Goal: Task Accomplishment & Management: Manage account settings

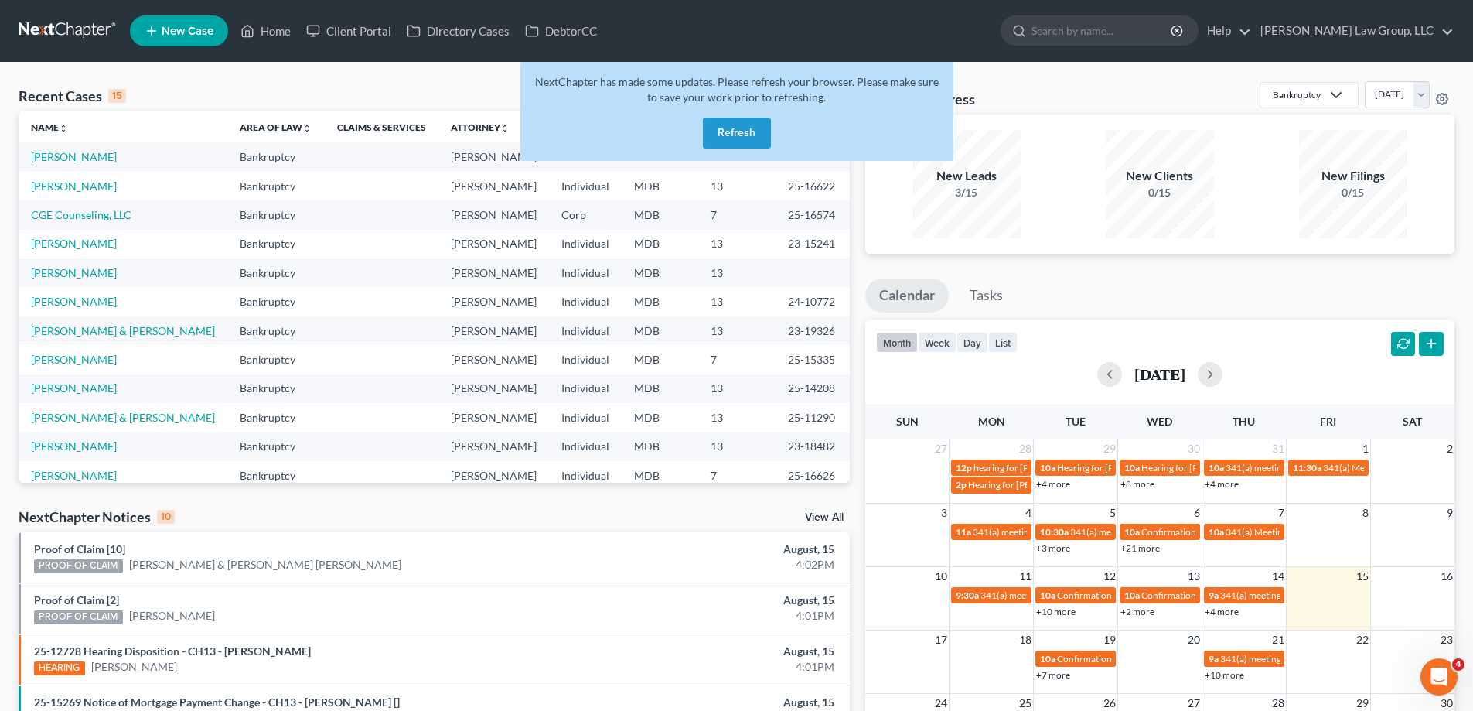
click at [748, 145] on button "Refresh" at bounding box center [737, 133] width 68 height 31
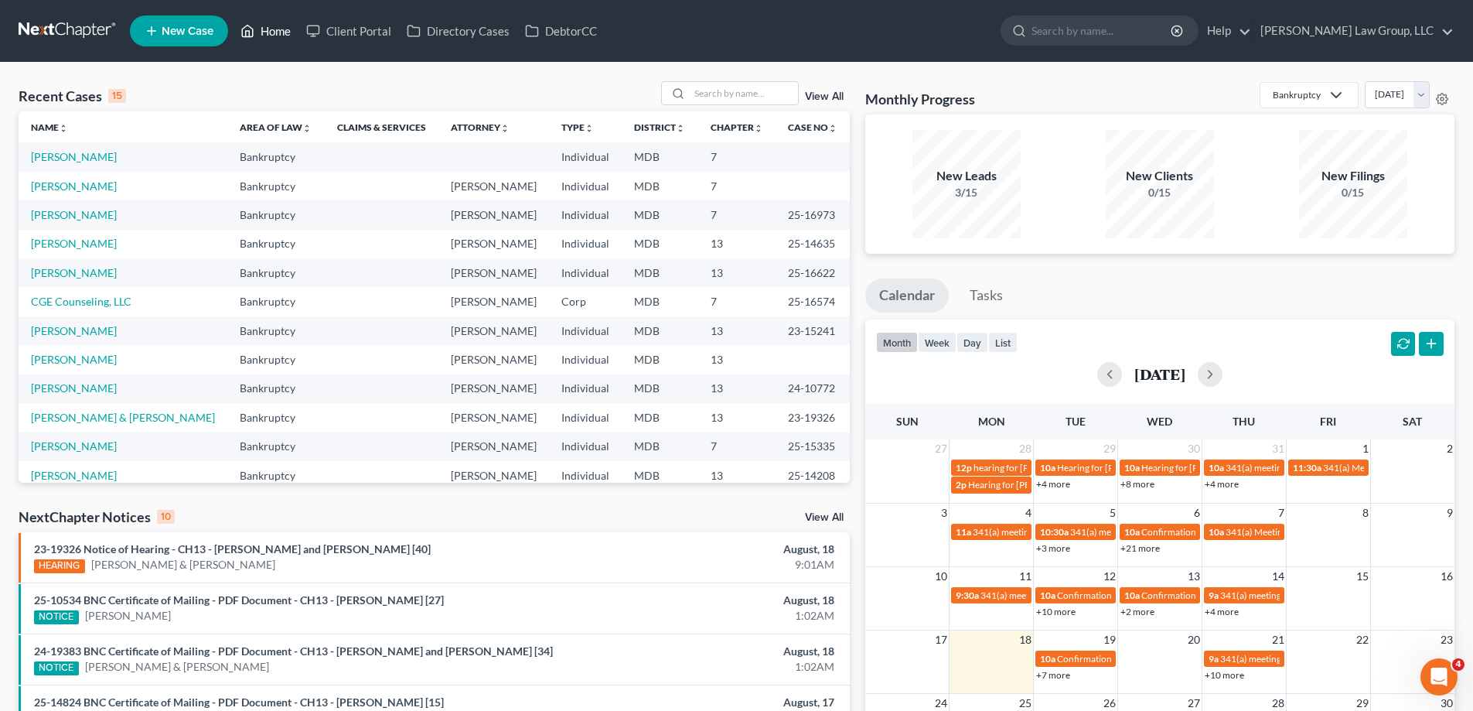
click at [289, 32] on link "Home" at bounding box center [266, 31] width 66 height 28
click at [561, 29] on link "DebtorCC" at bounding box center [560, 31] width 87 height 28
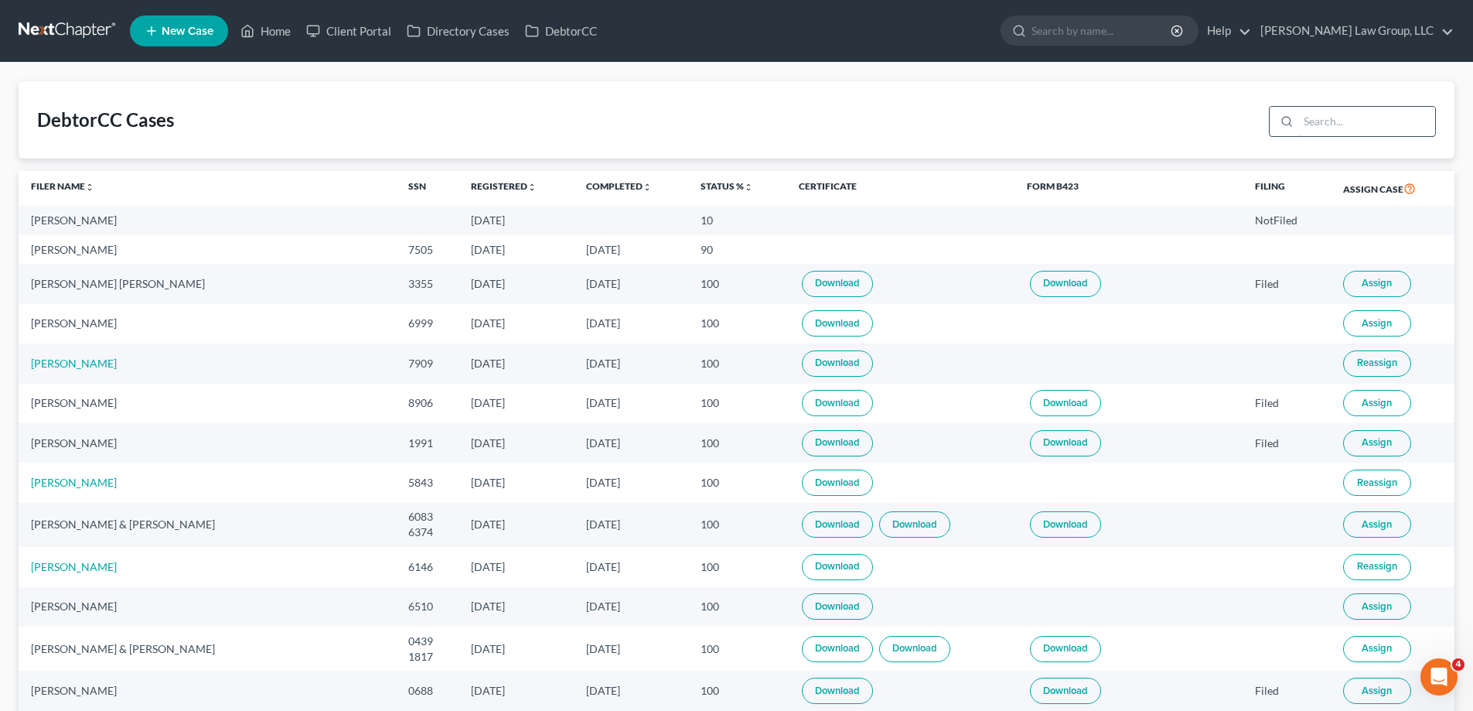
click at [1370, 118] on input "search" at bounding box center [1367, 121] width 137 height 29
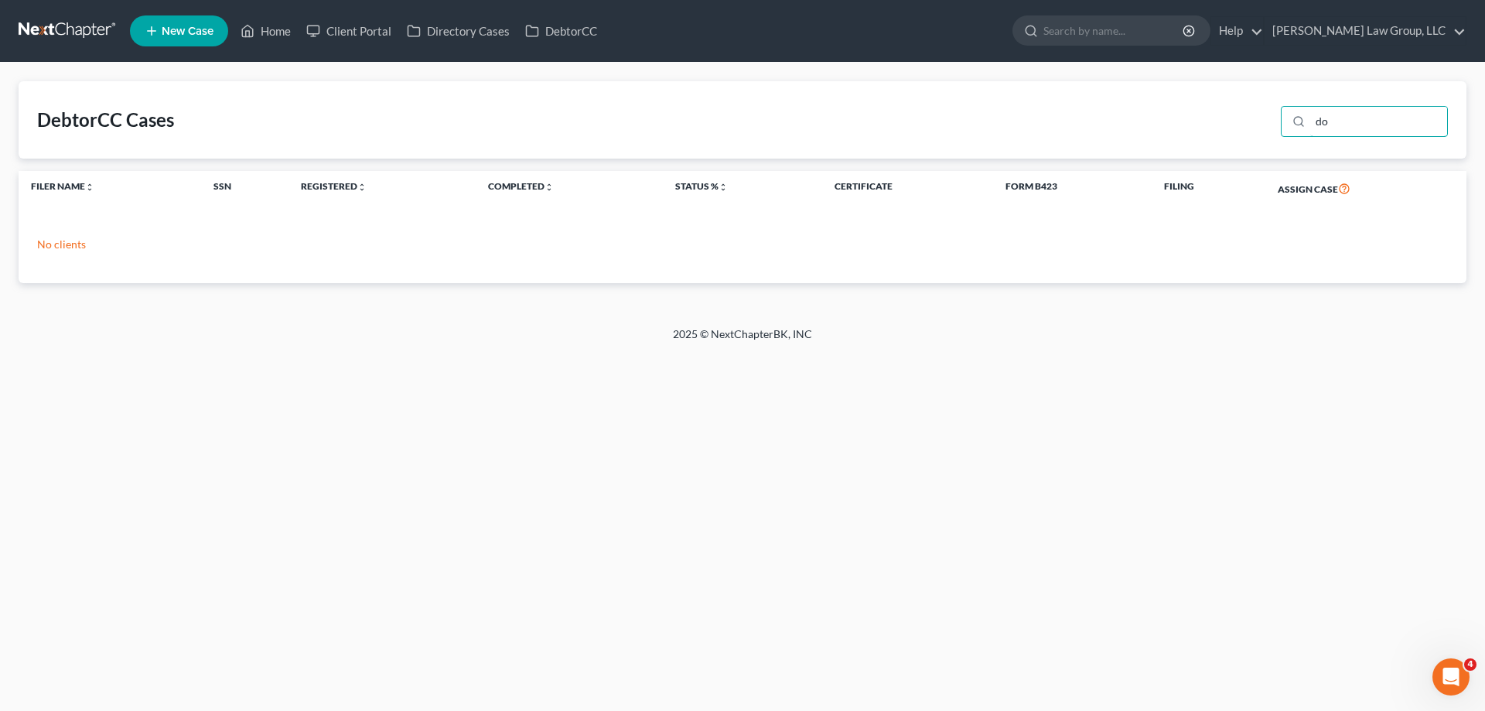
type input "d"
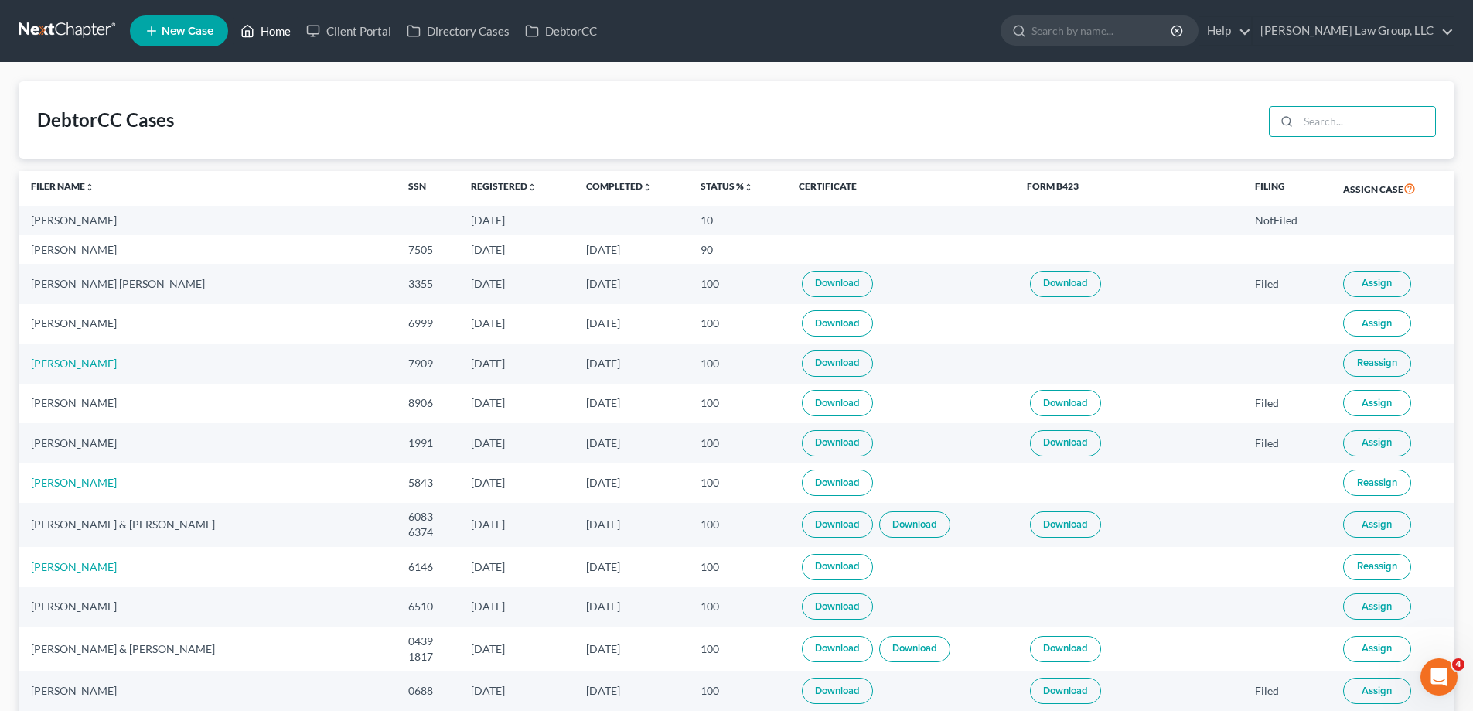
click at [258, 25] on link "Home" at bounding box center [266, 31] width 66 height 28
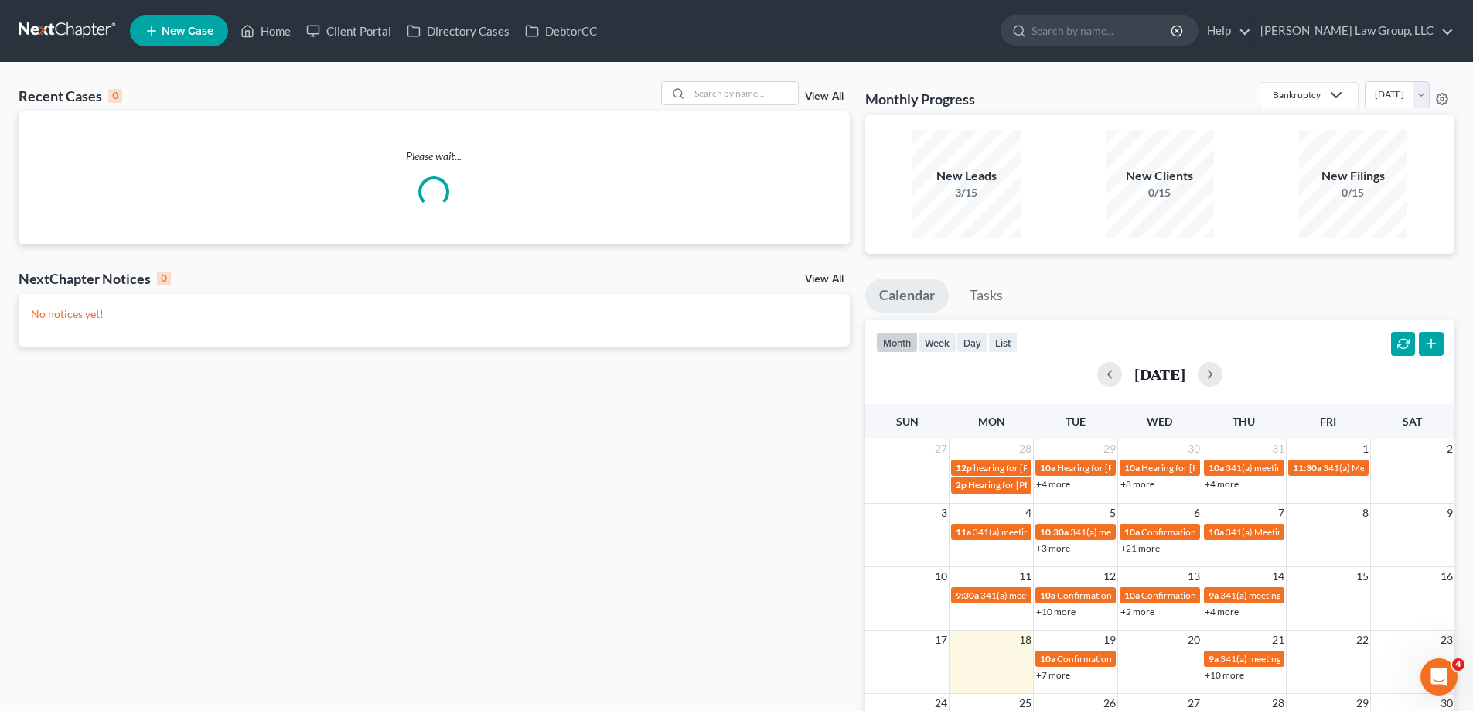
click at [737, 80] on div "Recent Cases 0 View All Please wait... NextChapter Notices 0 View All No notice…" at bounding box center [736, 464] width 1473 height 803
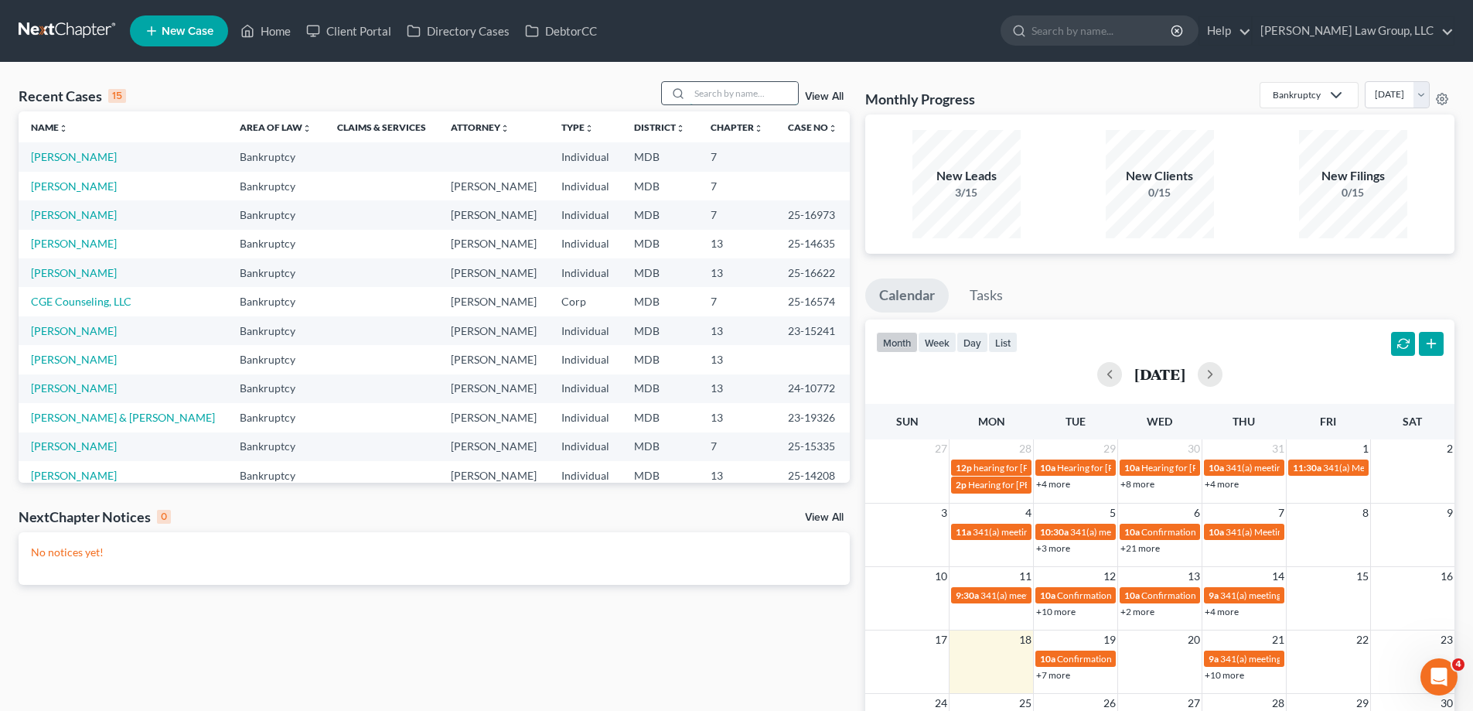
click at [735, 90] on input "search" at bounding box center [744, 93] width 108 height 22
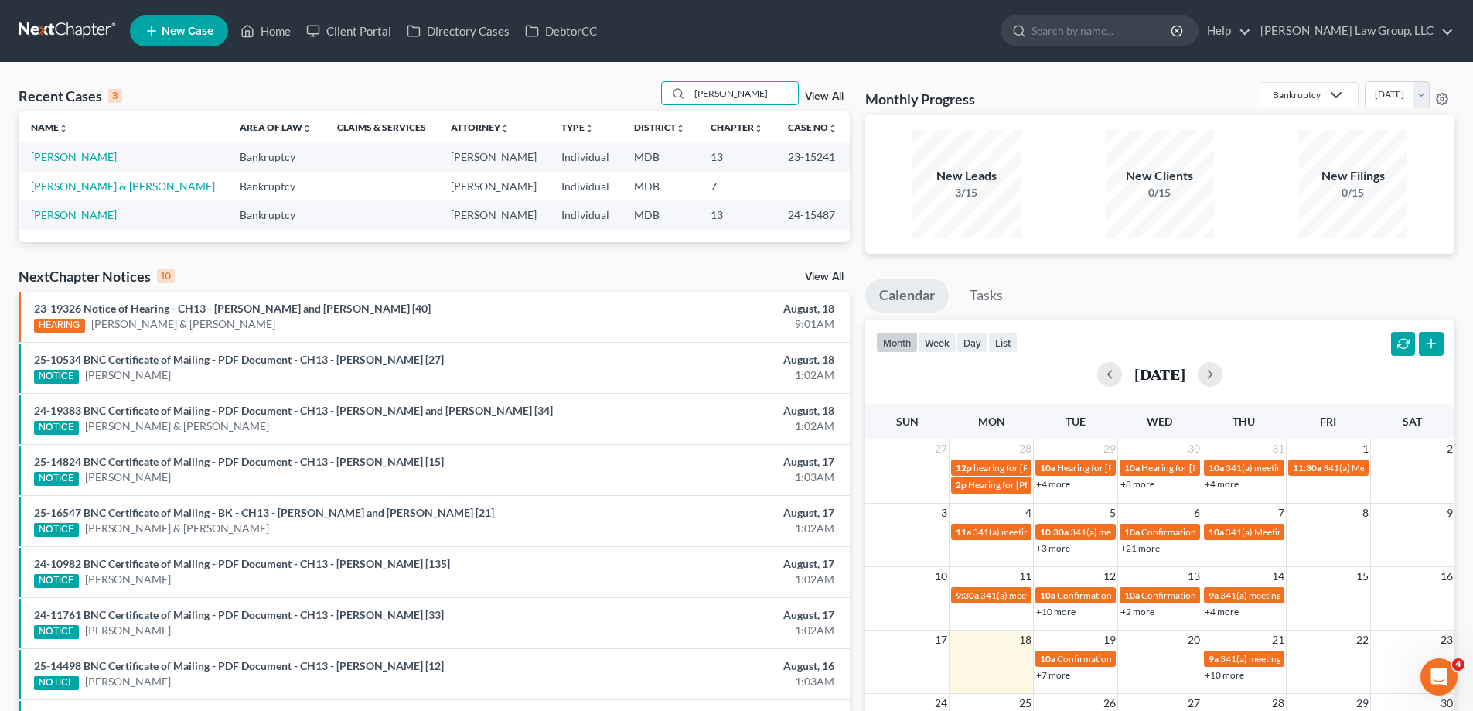
type input "lynch"
click at [264, 24] on link "Home" at bounding box center [266, 31] width 66 height 28
drag, startPoint x: 732, startPoint y: 101, endPoint x: 672, endPoint y: 102, distance: 59.6
click at [673, 102] on div "lynch" at bounding box center [730, 93] width 138 height 24
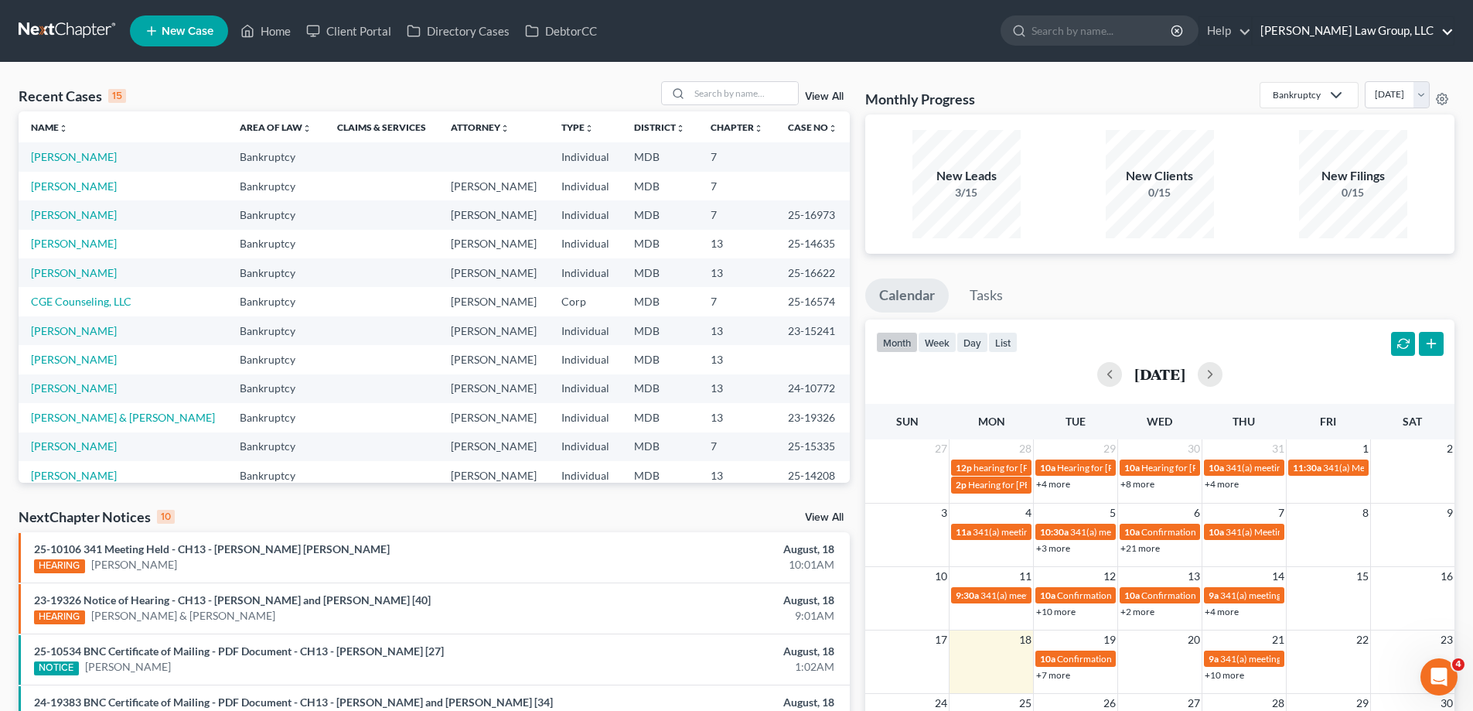
click at [1449, 29] on link "[PERSON_NAME] Law Group, LLC" at bounding box center [1353, 31] width 201 height 28
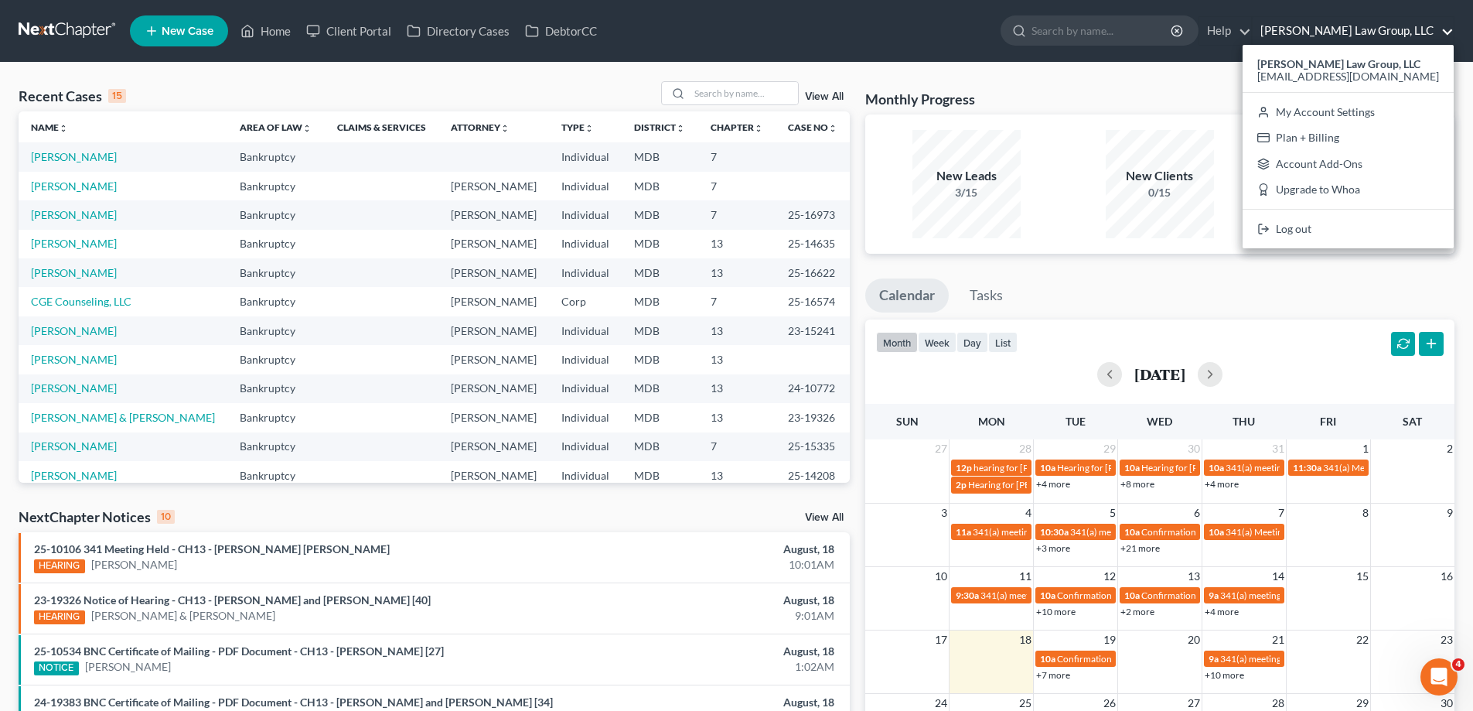
click at [1361, 278] on ul "Calendar Tasks" at bounding box center [1160, 298] width 589 height 41
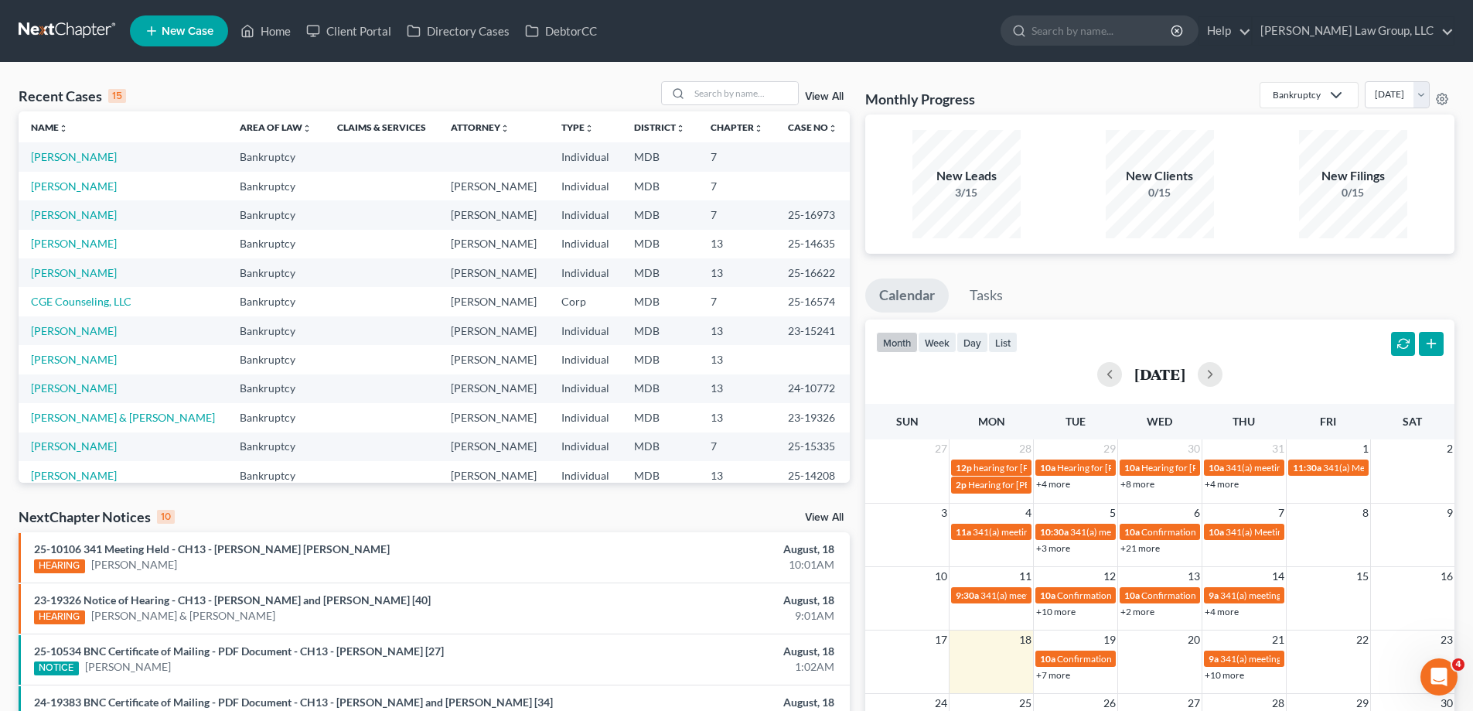
click at [1448, 8] on nav "Home New Case Client Portal Directory Cases DebtorCC Nager Law Group, LLC britt…" at bounding box center [736, 31] width 1473 height 62
click at [1453, 26] on link "[PERSON_NAME] Law Group, LLC" at bounding box center [1353, 31] width 201 height 28
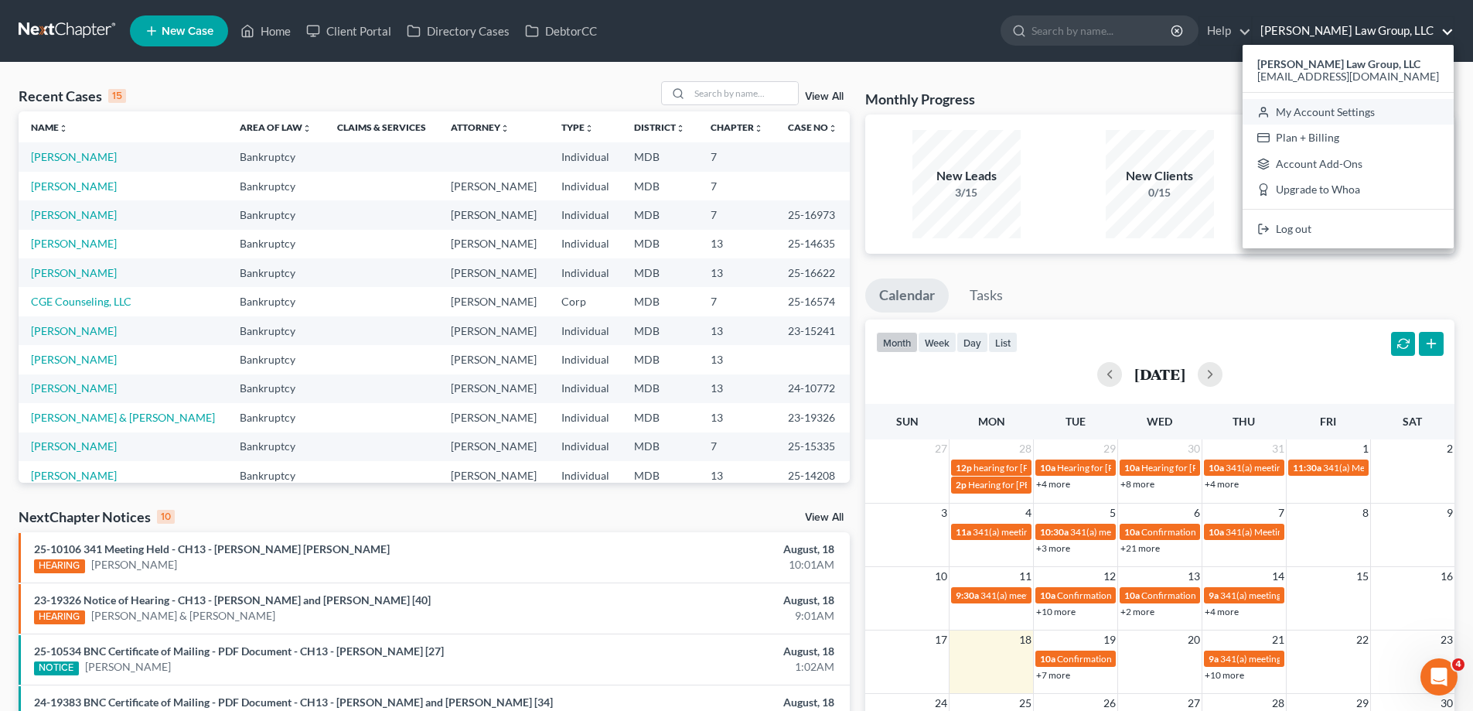
click at [1367, 113] on link "My Account Settings" at bounding box center [1348, 112] width 211 height 26
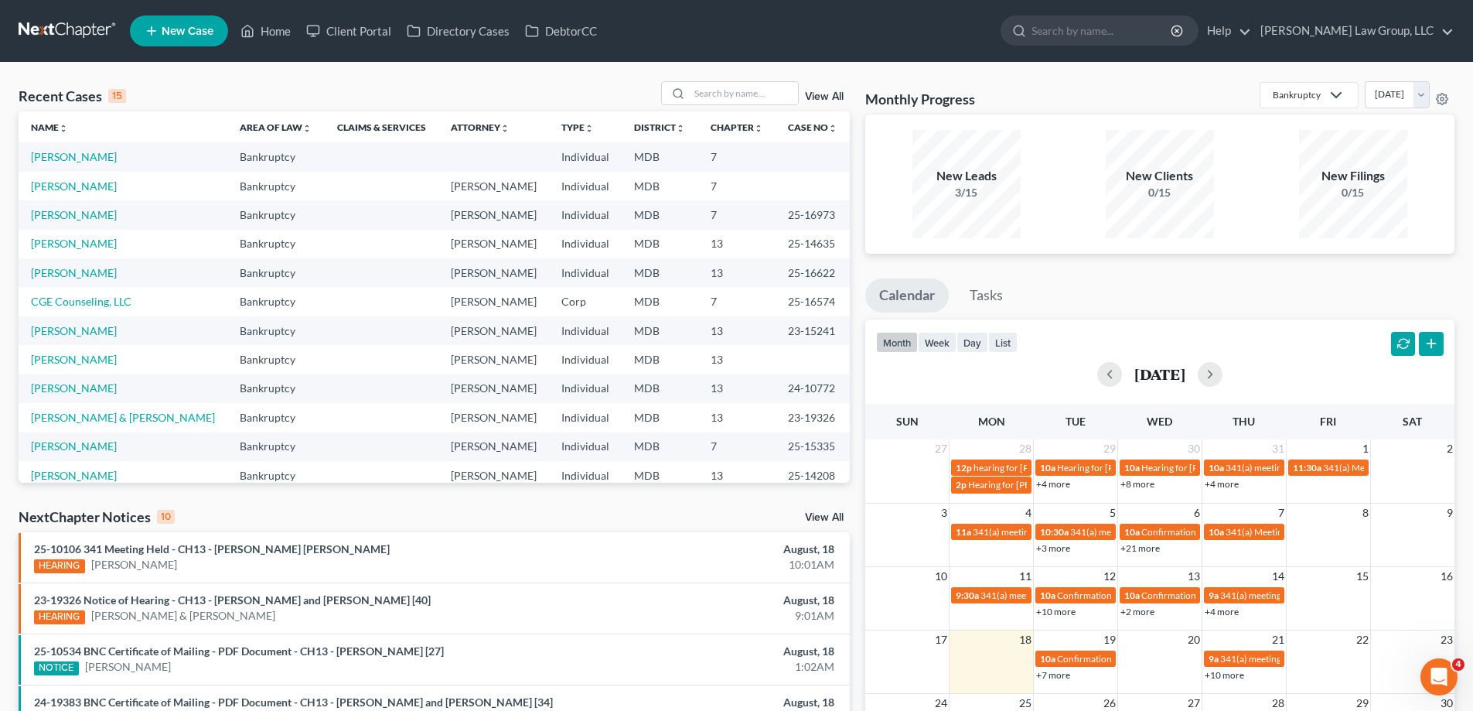
select select "24"
select select "21"
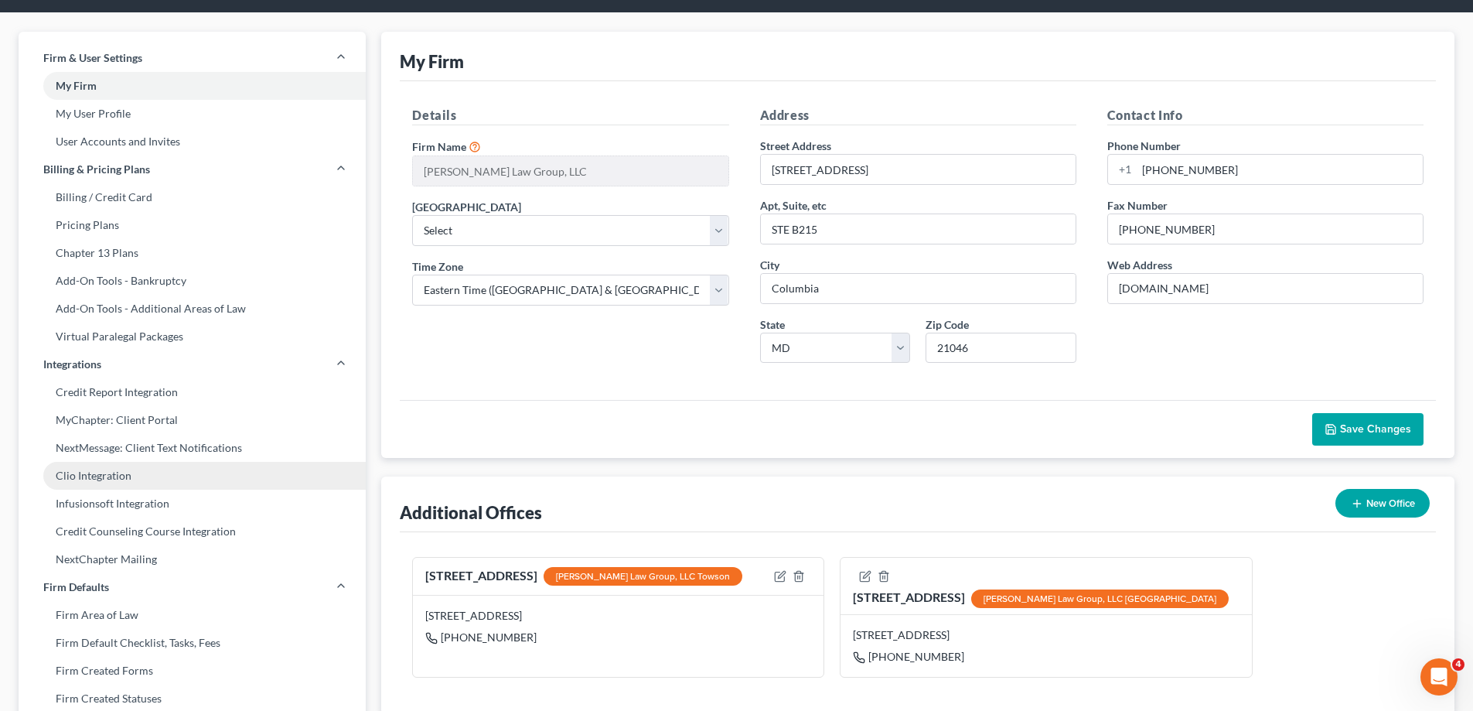
scroll to position [155, 0]
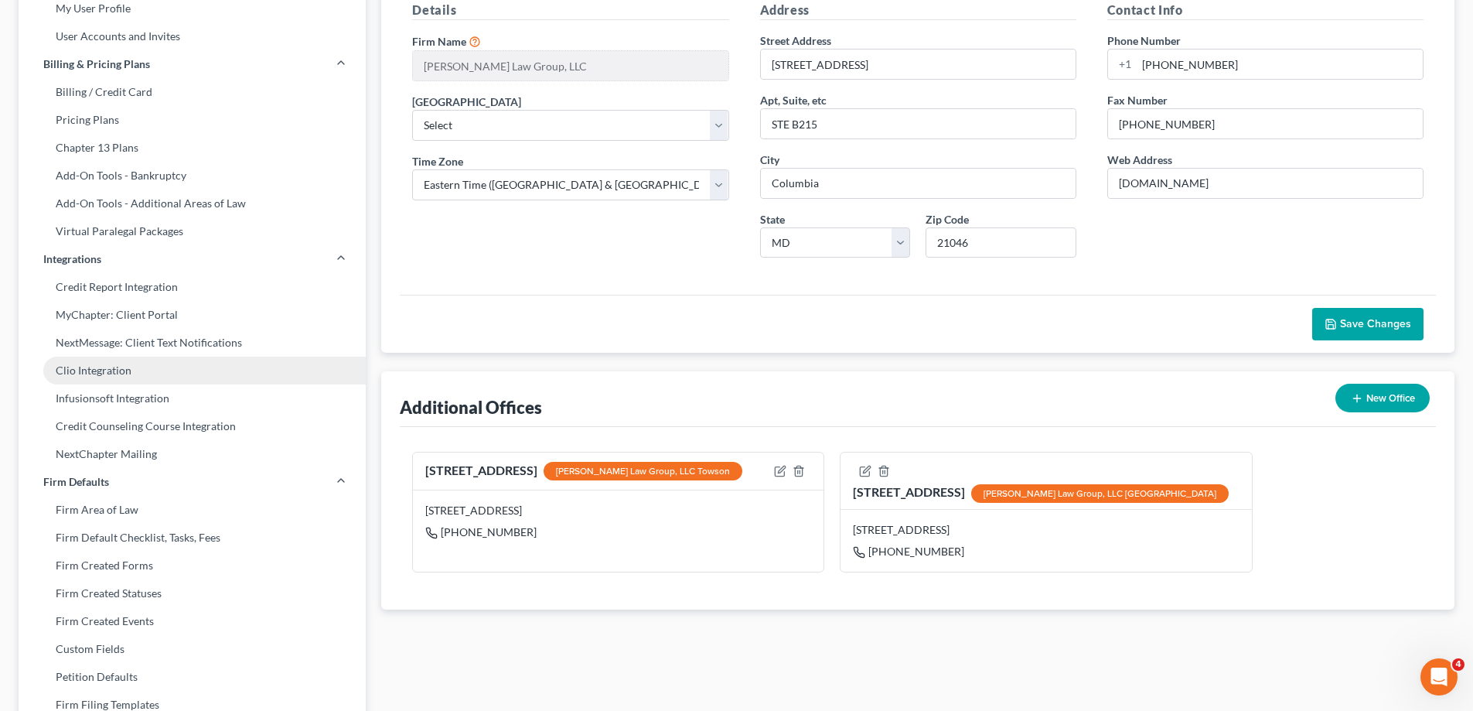
click at [273, 378] on link "Clio Integration" at bounding box center [192, 371] width 347 height 28
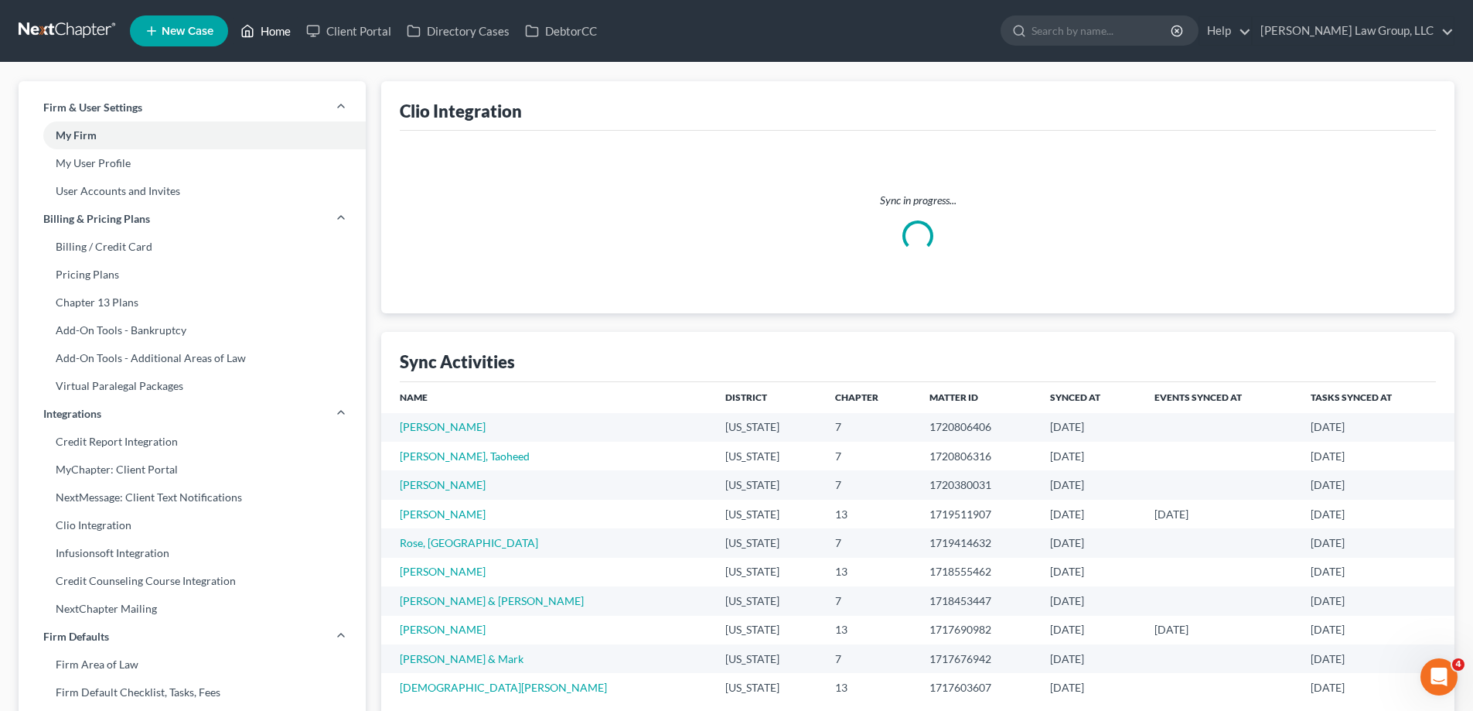
click at [273, 29] on link "Home" at bounding box center [266, 31] width 66 height 28
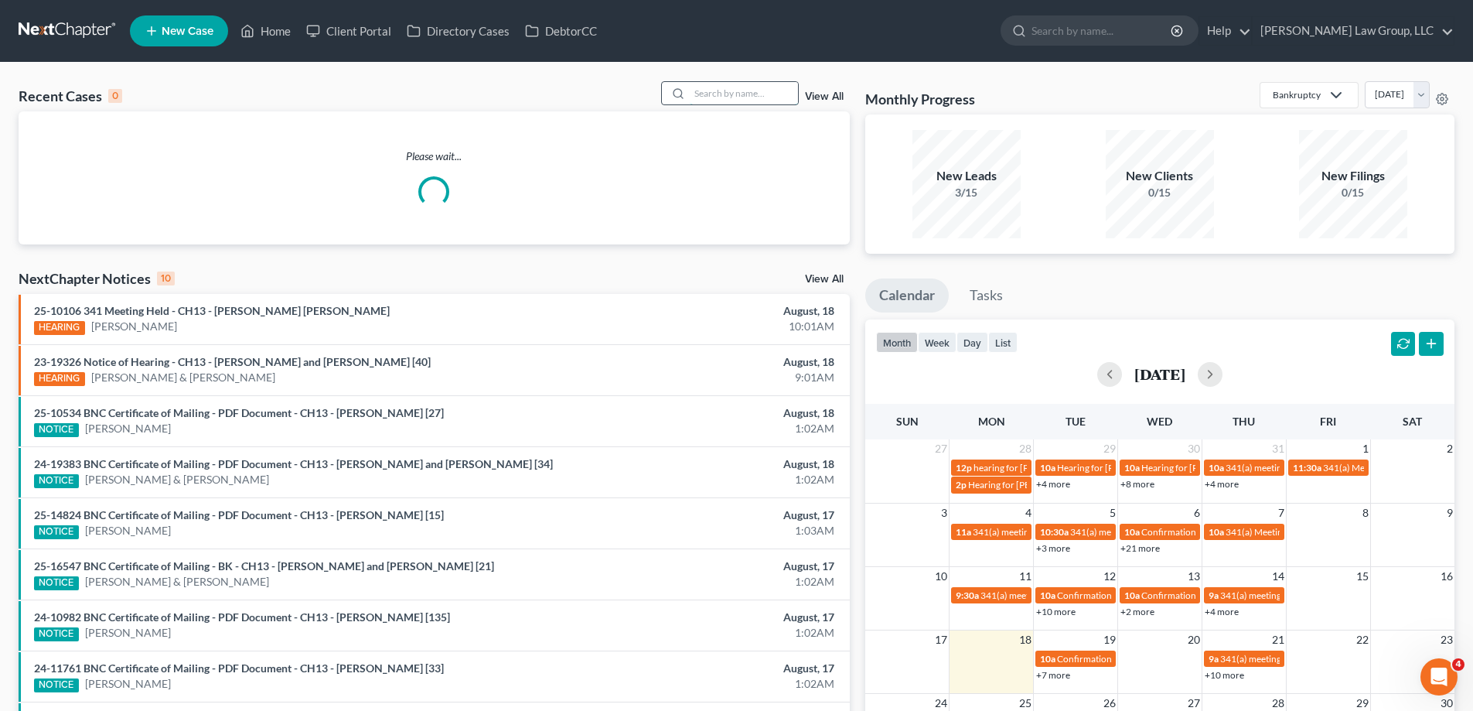
click at [757, 92] on input "search" at bounding box center [744, 93] width 108 height 22
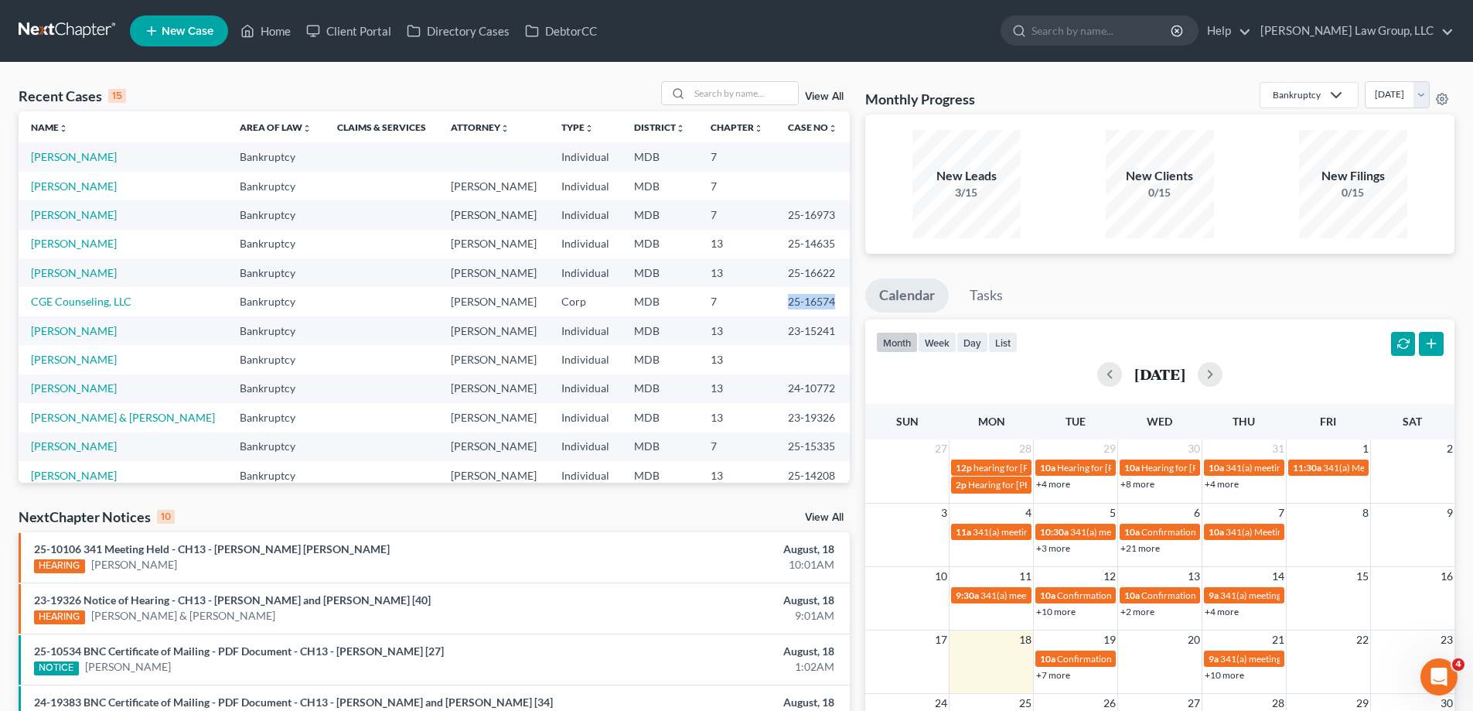
drag, startPoint x: 821, startPoint y: 299, endPoint x: 763, endPoint y: 305, distance: 57.5
click at [776, 305] on td "25-16574" at bounding box center [813, 301] width 74 height 29
copy td "25-16574"
